Goal: Task Accomplishment & Management: Complete application form

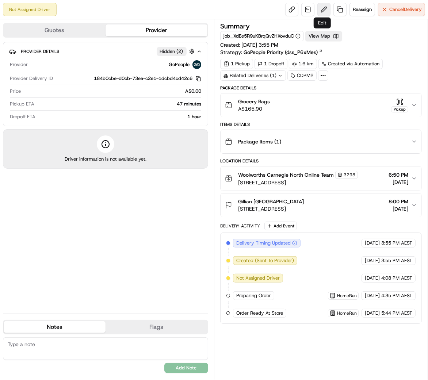
click at [321, 9] on button at bounding box center [323, 9] width 13 height 13
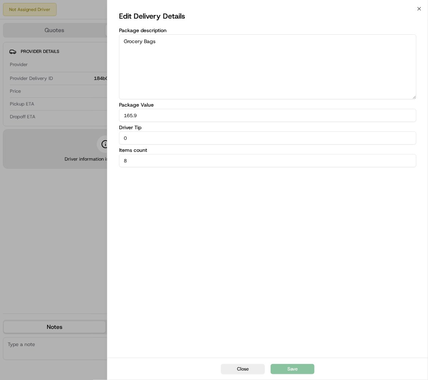
click at [422, 9] on div "Edit Delivery Details Package description Grocery Bags Package Value 165.9 Driv…" at bounding box center [267, 183] width 320 height 349
click at [417, 8] on icon "button" at bounding box center [419, 9] width 6 height 6
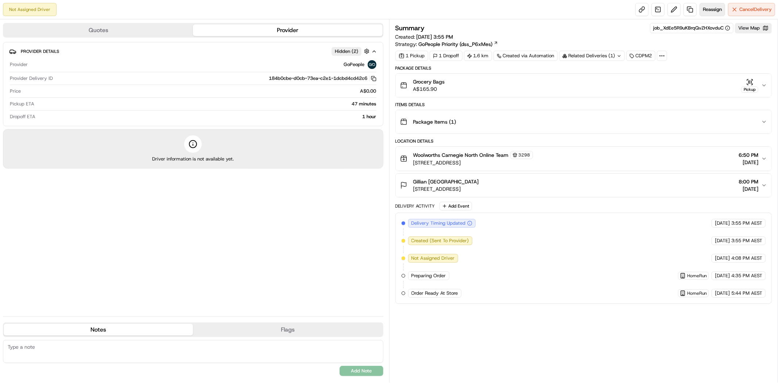
click at [427, 9] on span "Reassign" at bounding box center [712, 9] width 19 height 7
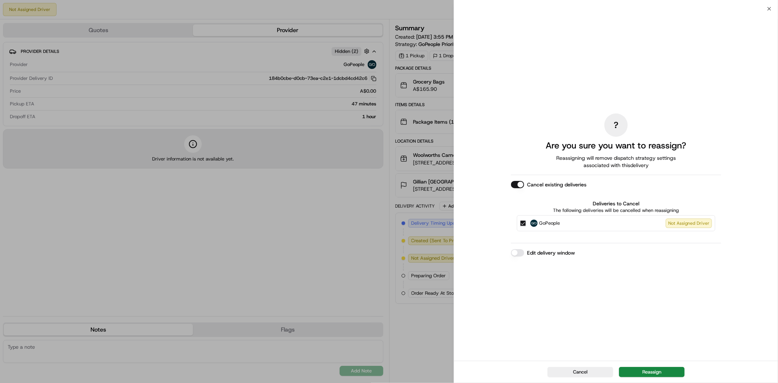
click at [427, 254] on button "Edit delivery window" at bounding box center [517, 252] width 13 height 7
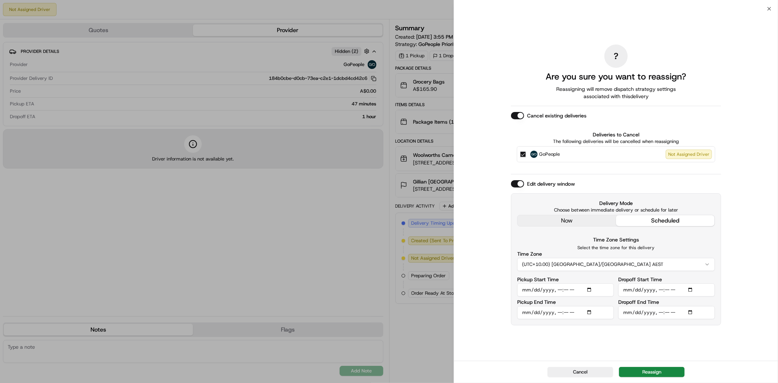
click at [427, 182] on button "Edit delivery window" at bounding box center [517, 183] width 13 height 7
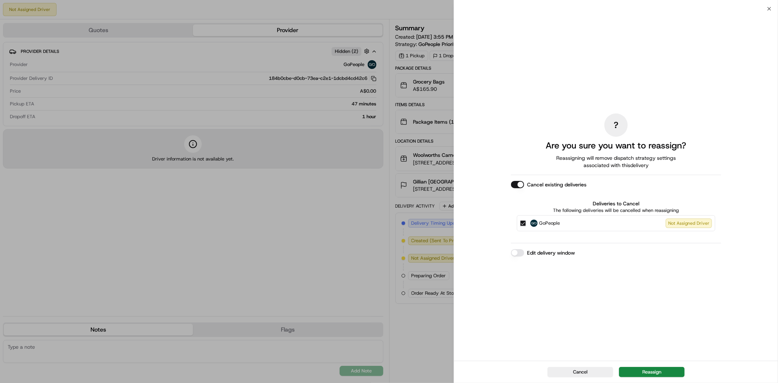
click at [427, 367] on button "Reassign" at bounding box center [652, 372] width 66 height 10
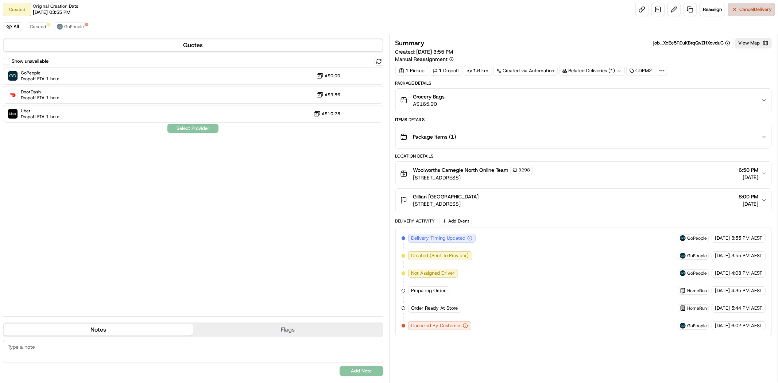
click at [746, 10] on span "Cancel Delivery" at bounding box center [756, 9] width 32 height 7
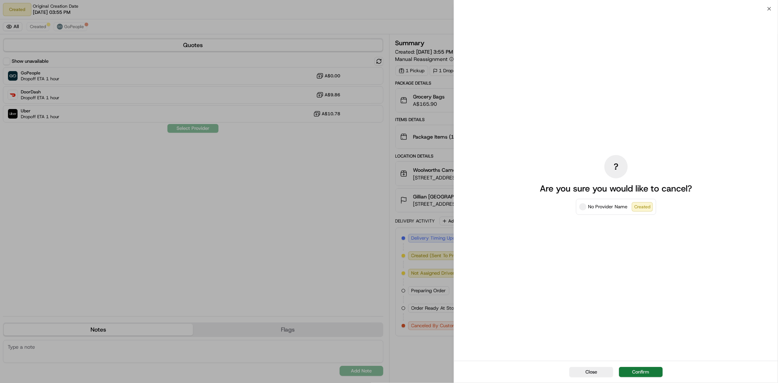
click at [639, 373] on button "Confirm" at bounding box center [641, 372] width 44 height 10
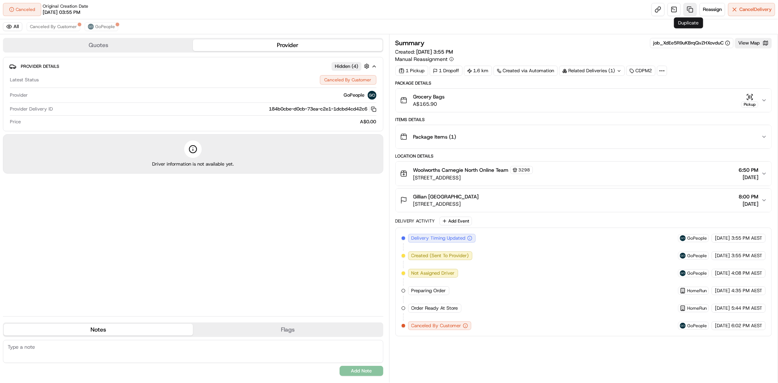
click at [692, 9] on link at bounding box center [690, 9] width 13 height 13
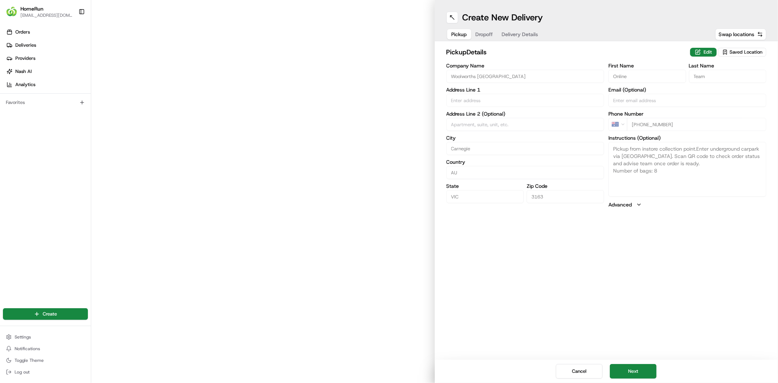
type input "[STREET_ADDRESS]"
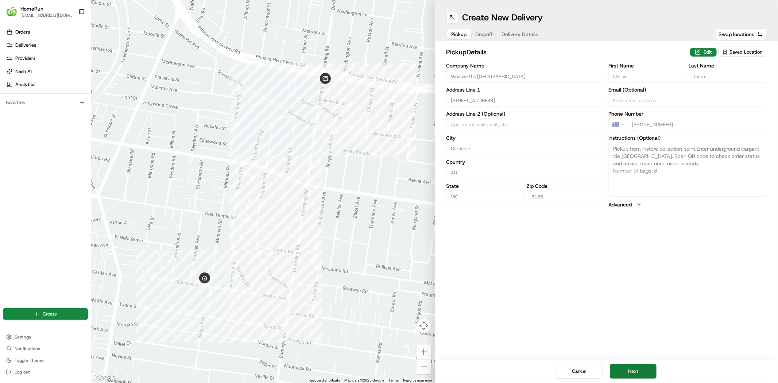
click at [632, 372] on button "Next" at bounding box center [633, 371] width 47 height 15
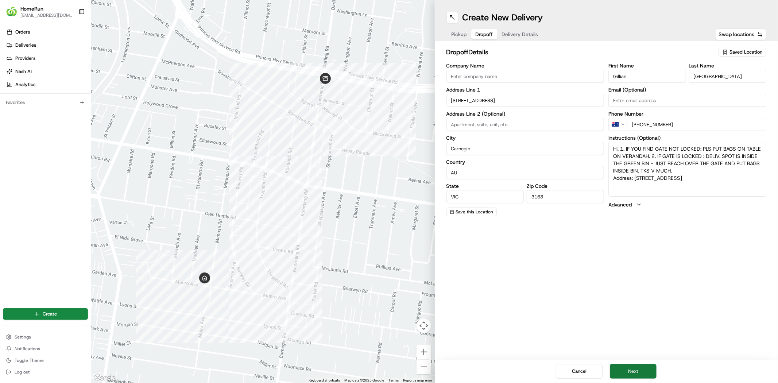
click at [632, 372] on button "Next" at bounding box center [633, 371] width 47 height 15
click at [490, 37] on span "Dropoff" at bounding box center [485, 34] width 18 height 7
drag, startPoint x: 665, startPoint y: 154, endPoint x: 672, endPoint y: 172, distance: 19.5
click at [665, 156] on textarea "HI, 1. IF YOU FIND GATE NOT LOCKED: PLS PUT BAGS ON TABLE ON VERANDAH. 2. IF GA…" at bounding box center [688, 169] width 158 height 55
paste textarea "Please lock the gate behind you your way out, using the padlock"
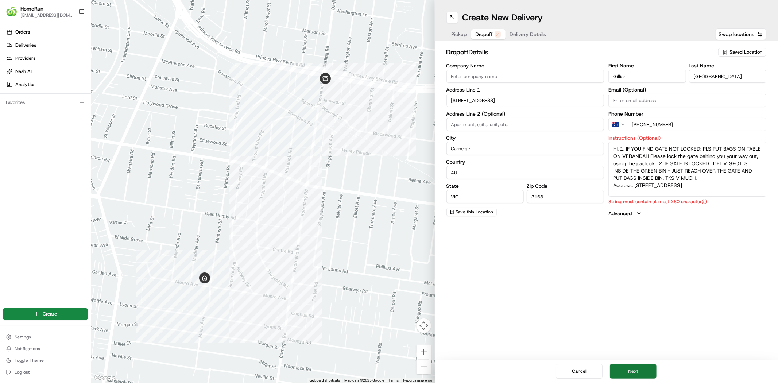
click at [635, 374] on button "Next" at bounding box center [633, 371] width 47 height 15
click at [667, 190] on textarea "HI, 1. IF YOU FIND GATE NOT LOCKED: PLS PUT BAGS ON TABLE ON VERANDAH Please lo…" at bounding box center [688, 169] width 158 height 55
drag, startPoint x: 692, startPoint y: 175, endPoint x: 728, endPoint y: 176, distance: 36.1
click at [728, 176] on textarea "HI, 1. IF YOU FIND GATE NOT LOCKED: PLS PUT BAGS ON TABLE ON VERANDAH Please lo…" at bounding box center [688, 169] width 158 height 55
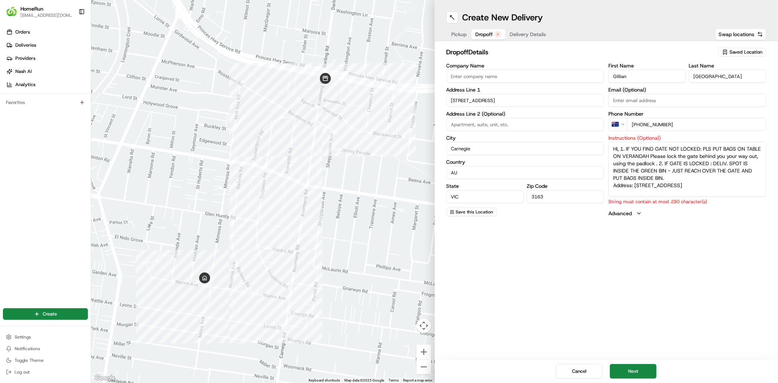
click at [656, 265] on div "Create New Delivery Pickup Dropoff Delivery Details Swap locations dropoff Deta…" at bounding box center [607, 191] width 344 height 383
click at [628, 373] on button "Next" at bounding box center [633, 371] width 47 height 15
click at [680, 163] on textarea "HI, 1. IF YOU FIND GATE NOT LOCKED: PLS PUT BAGS ON TABLE ON VERANDAH Please lo…" at bounding box center [688, 169] width 158 height 55
drag, startPoint x: 621, startPoint y: 149, endPoint x: 601, endPoint y: 147, distance: 20.1
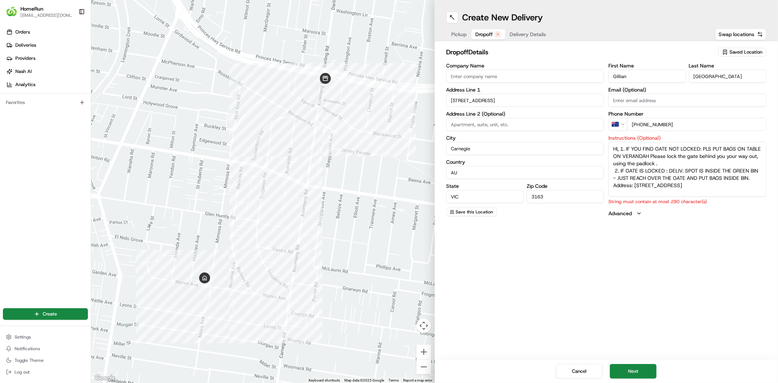
click at [604, 147] on div "Company Name Address Line 1 [STREET_ADDRESS] Address Line 2 (Optional) City [GE…" at bounding box center [607, 140] width 320 height 154
click at [637, 377] on button "Next" at bounding box center [633, 371] width 47 height 15
click at [684, 194] on textarea "1. IF YOU FIND GATE NOT LOCKED: PLS PUT BAGS ON TABLE ON VERANDAH Please lock t…" at bounding box center [688, 169] width 158 height 55
drag, startPoint x: 743, startPoint y: 168, endPoint x: 627, endPoint y: 172, distance: 116.1
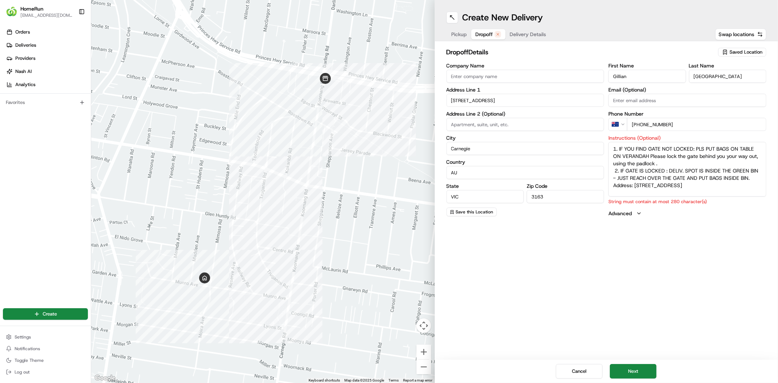
click at [627, 172] on textarea "1. IF YOU FIND GATE NOT LOCKED: PLS PUT BAGS ON TABLE ON VERANDAH Please lock t…" at bounding box center [688, 169] width 158 height 55
click at [636, 212] on button "Advanced" at bounding box center [688, 213] width 158 height 7
click at [736, 156] on textarea "1. IF YOU FIND GATE NOT LOCKED: PLS PUT BAGS ON TABLE ON VERANDAH Please lock t…" at bounding box center [688, 169] width 158 height 55
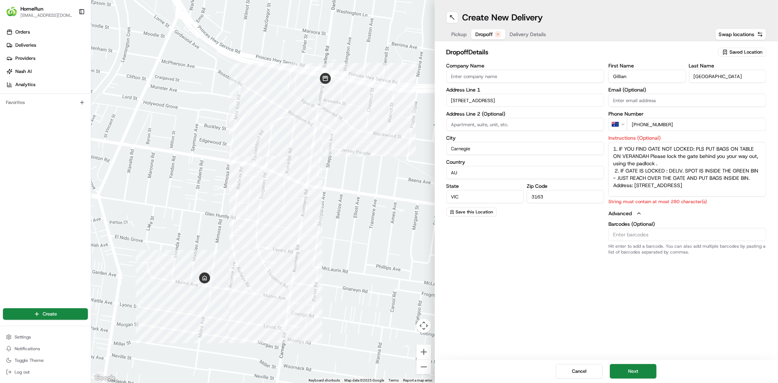
click at [736, 155] on textarea "1. IF YOU FIND GATE NOT LOCKED: PLS PUT BAGS ON TABLE ON VERANDAH Please lock t…" at bounding box center [688, 169] width 158 height 55
drag, startPoint x: 626, startPoint y: 177, endPoint x: 708, endPoint y: 180, distance: 81.8
click at [708, 180] on textarea "1. IF YOU FIND GATE NOT LOCKED: PLS PUT BAGS ON TABLE ON VERANDAH Please lock t…" at bounding box center [688, 169] width 158 height 55
click at [669, 164] on textarea "1. IF YOU FIND GATE NOT LOCKED: PLS PUT BAGS ON TABLE ON VERANDAH Please lock t…" at bounding box center [688, 169] width 158 height 55
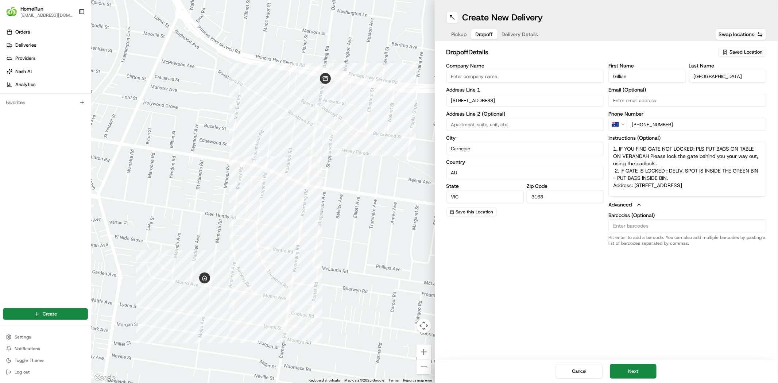
click at [670, 293] on div "Create New Delivery Pickup Dropoff Delivery Details Swap locations dropoff Deta…" at bounding box center [607, 191] width 344 height 383
click at [658, 179] on textarea "1. IF YOU FIND GATE NOT LOCKED: PLS PUT BAGS ON TABLE ON VERANDAH Please lock t…" at bounding box center [688, 169] width 158 height 55
click at [626, 177] on textarea "1. IF YOU FIND GATE NOT LOCKED: PLS PUT BAGS ON TABLE ON VERANDAH Please lock t…" at bounding box center [688, 169] width 158 height 55
click at [674, 265] on div "Create New Delivery Pickup Dropoff Delivery Details Swap locations dropoff Deta…" at bounding box center [607, 191] width 344 height 383
click at [658, 178] on textarea "1. IF YOU FIND GATE NOT LOCKED: PLS PUT BAGS ON TABLE ON VERANDAH Please lock t…" at bounding box center [688, 169] width 158 height 55
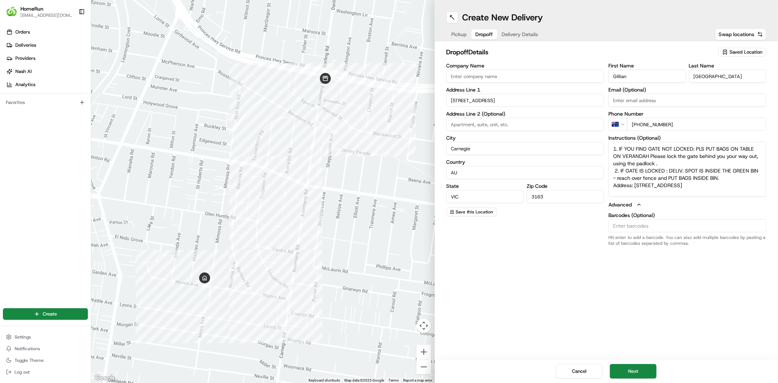
click at [658, 178] on textarea "1. IF YOU FIND GATE NOT LOCKED: PLS PUT BAGS ON TABLE ON VERANDAH Please lock t…" at bounding box center [688, 169] width 158 height 55
type textarea "1. IF YOU FIND GATE NOT LOCKED: PLS PUT BAGS ON TABLE ON VERANDAH Please lock t…"
click at [640, 368] on button "Next" at bounding box center [633, 371] width 47 height 15
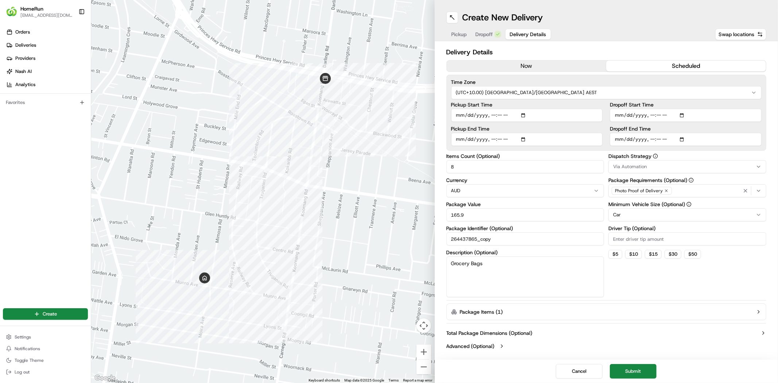
click at [483, 38] on span "Dropoff" at bounding box center [485, 34] width 18 height 7
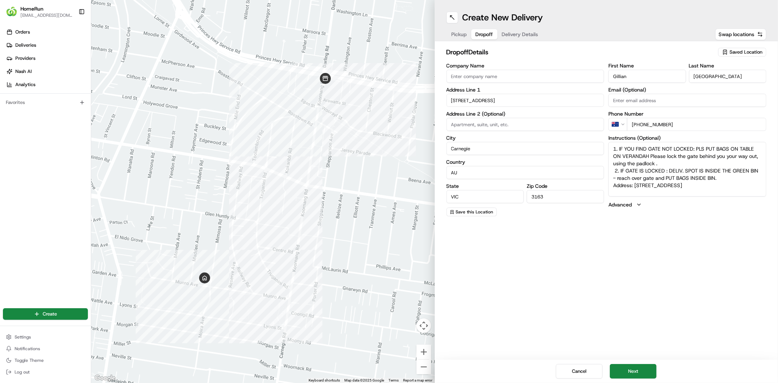
click at [658, 177] on textarea "1. IF YOU FIND GATE NOT LOCKED: PLS PUT BAGS ON TABLE ON VERANDAH Please lock t…" at bounding box center [688, 169] width 158 height 55
drag, startPoint x: 658, startPoint y: 177, endPoint x: 677, endPoint y: 199, distance: 29.2
click at [657, 177] on textarea "1. IF YOU FIND GATE NOT LOCKED: PLS PUT BAGS ON TABLE ON VERANDAH Please lock t…" at bounding box center [688, 169] width 158 height 55
click at [688, 180] on textarea "1. IF YOU FIND GATE NOT LOCKED: PLS PUT BAGS ON TABLE ON VERANDAH Please lock t…" at bounding box center [688, 169] width 158 height 55
type textarea "1. IF YOU FIND GATE NOT LOCKED: PLS PUT BAGS ON TABLE ON VERANDAH Please lock t…"
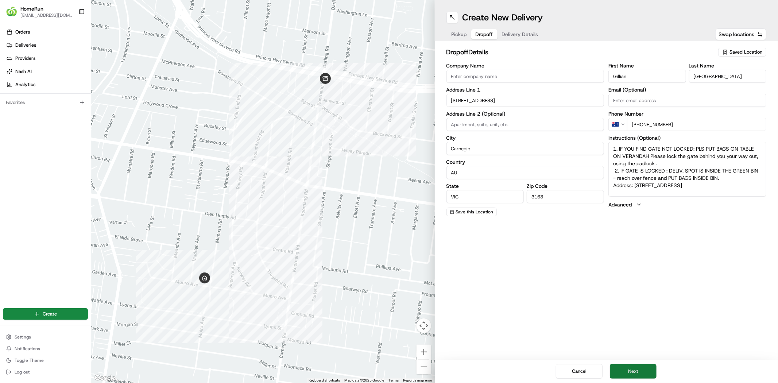
click at [643, 378] on button "Next" at bounding box center [633, 371] width 47 height 15
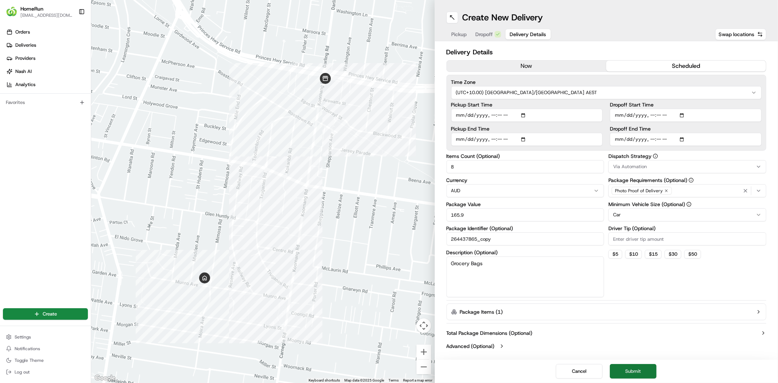
click at [628, 372] on button "Submit" at bounding box center [633, 371] width 47 height 15
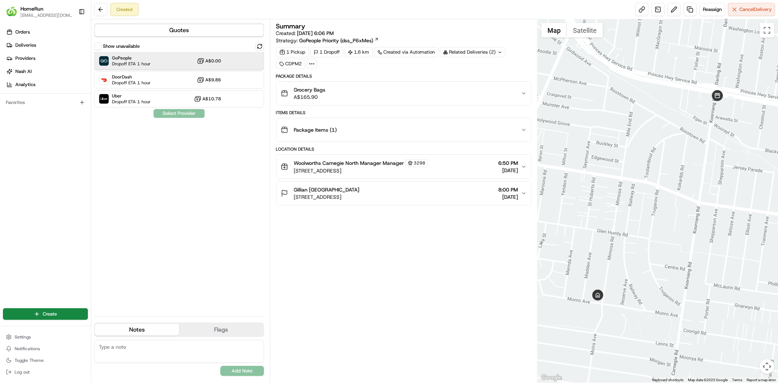
click at [162, 65] on div "GoPeople Dropoff ETA 1 hour A$0.00" at bounding box center [179, 61] width 170 height 18
click at [160, 74] on div "DoorDash Dropoff ETA 1 hour A$9.86" at bounding box center [179, 80] width 170 height 18
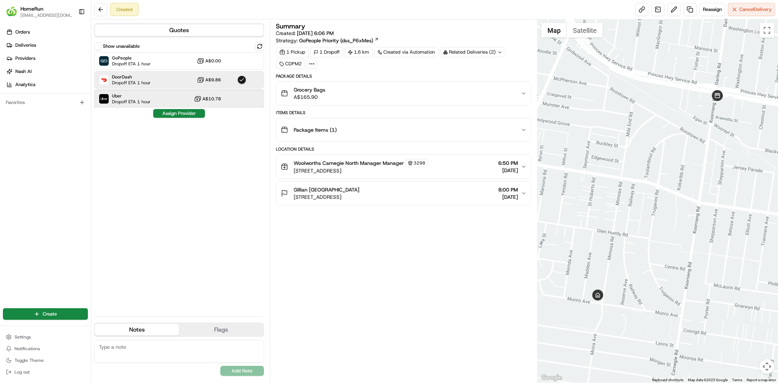
click at [161, 107] on div "Uber Dropoff ETA 1 hour A$10.78" at bounding box center [179, 99] width 170 height 18
click at [192, 114] on button "Assign Provider" at bounding box center [179, 113] width 52 height 9
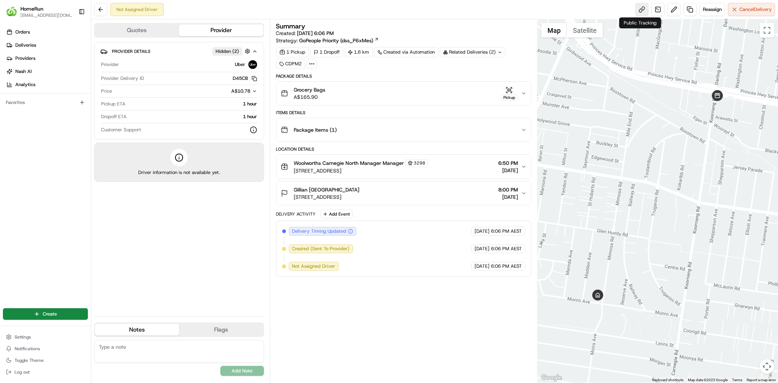
click at [639, 11] on link at bounding box center [642, 9] width 13 height 13
